Goal: Transaction & Acquisition: Purchase product/service

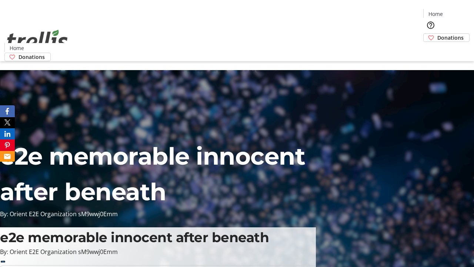
click at [437, 34] on span "Donations" at bounding box center [450, 38] width 26 height 8
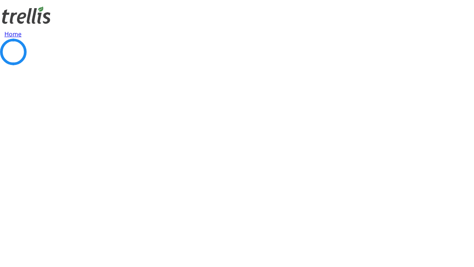
select select "CA"
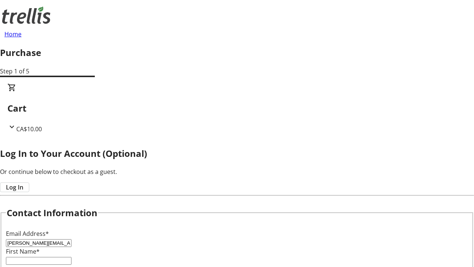
type input "[PERSON_NAME][EMAIL_ADDRESS][DOMAIN_NAME]"
type input "[PERSON_NAME]"
type input "Kohler"
type input "[STREET_ADDRESS][PERSON_NAME]"
type input "Kelowna"
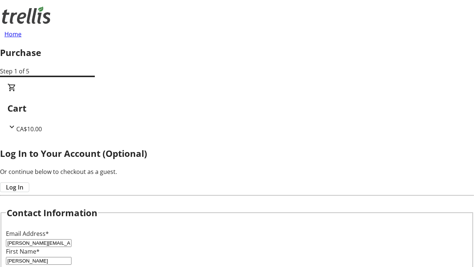
select select "BC"
type input "Kelowna"
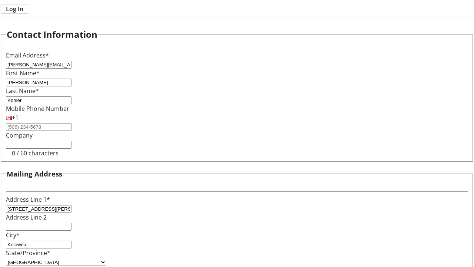
type input "V1Y 0C2"
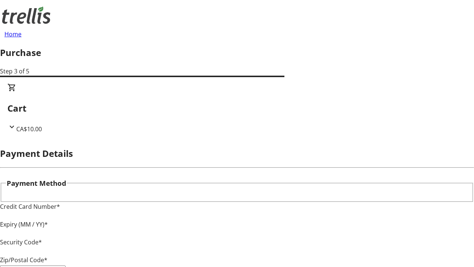
type input "V1Y 0C2"
